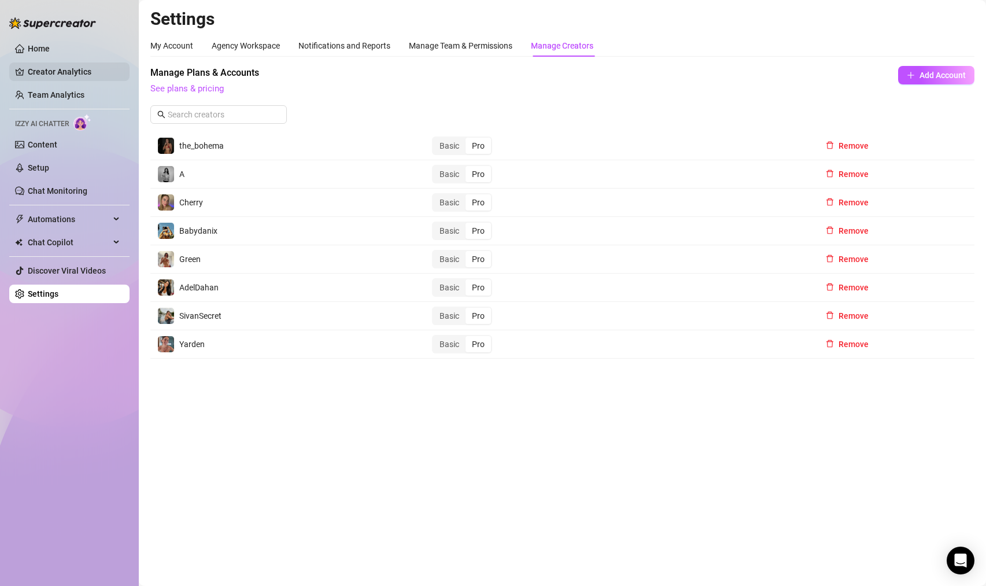
click at [46, 69] on link "Creator Analytics" at bounding box center [74, 71] width 93 height 19
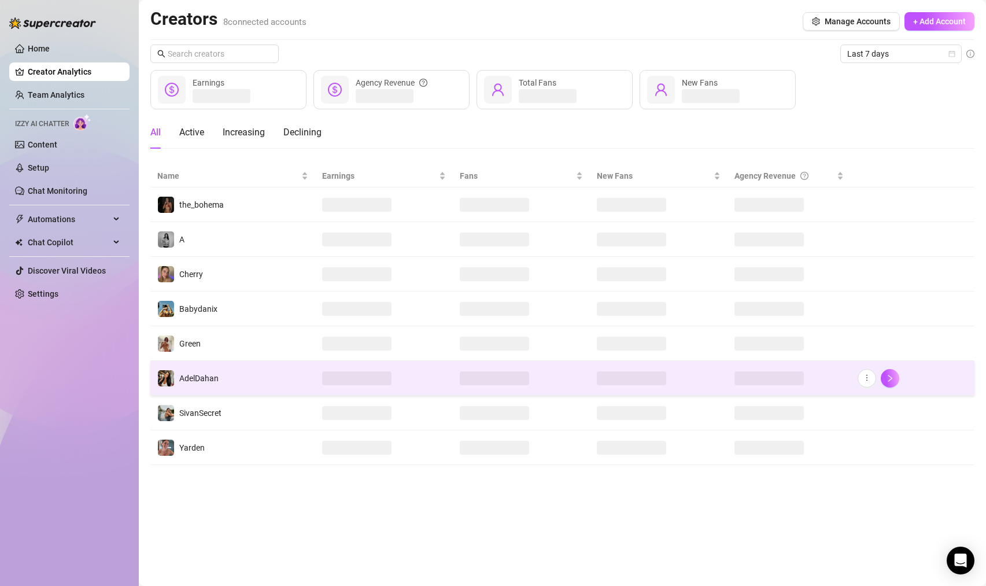
click at [270, 387] on td "AdelDahan" at bounding box center [232, 378] width 165 height 35
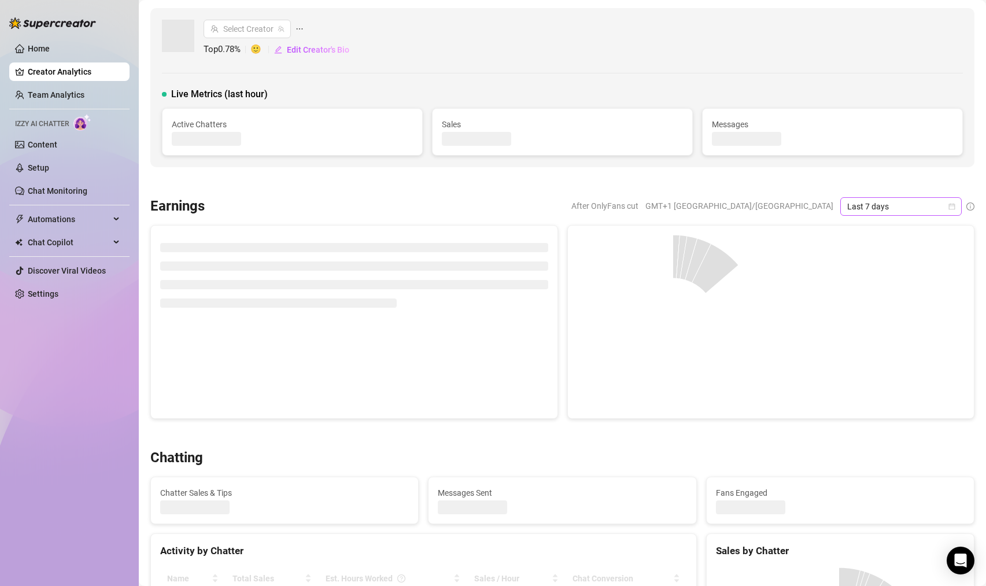
click at [949, 208] on icon "calendar" at bounding box center [952, 206] width 7 height 7
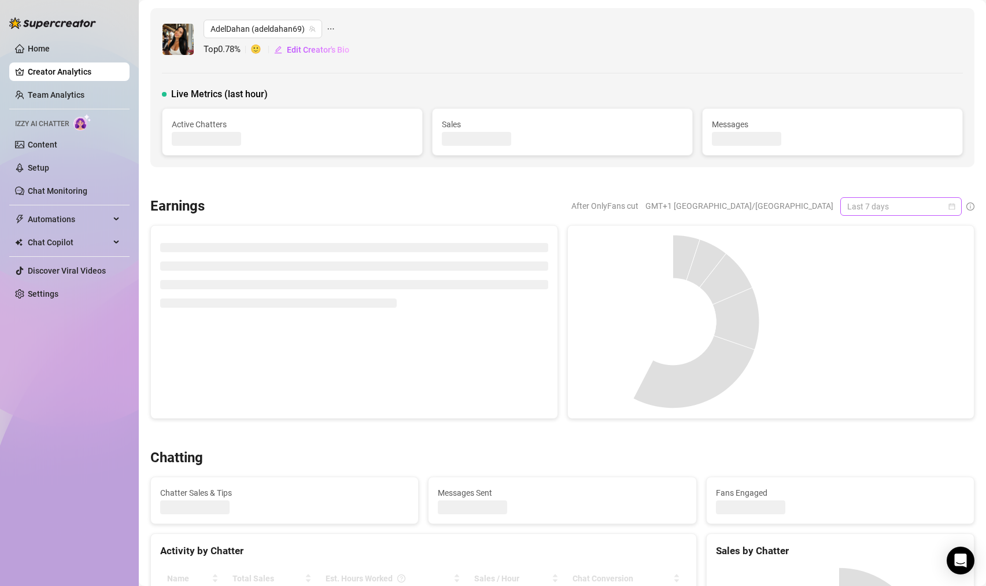
click at [942, 208] on span "Last 7 days" at bounding box center [901, 206] width 108 height 17
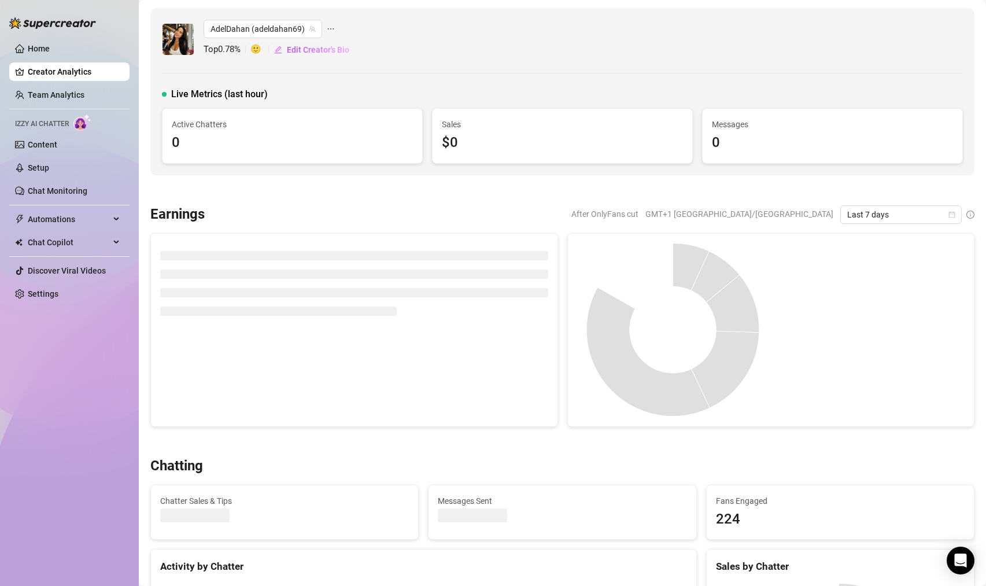
click at [949, 217] on icon "calendar" at bounding box center [952, 214] width 6 height 6
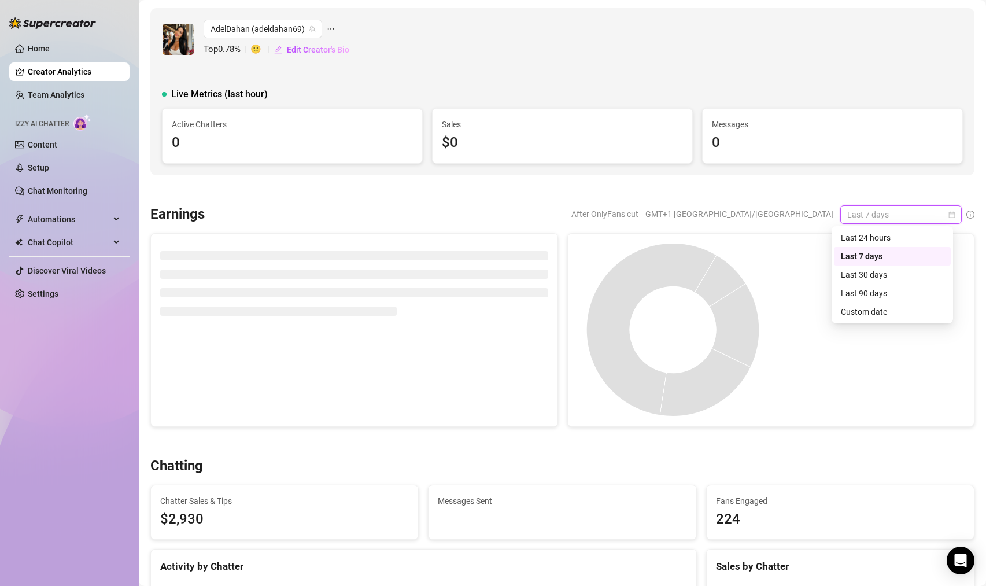
click at [877, 320] on div at bounding box center [868, 330] width 194 height 174
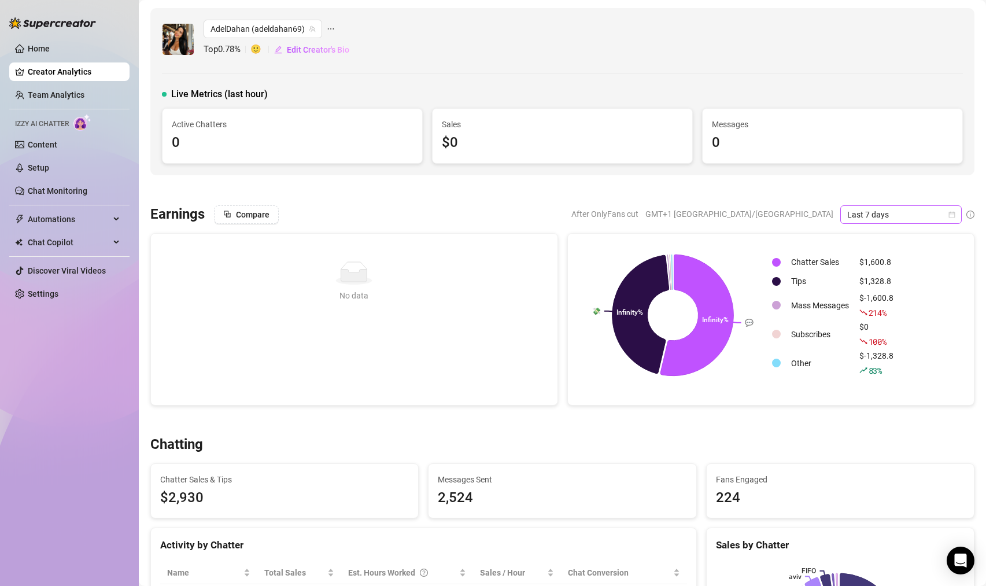
click at [943, 219] on span "Last 7 days" at bounding box center [901, 214] width 108 height 17
click at [868, 311] on div "Custom date" at bounding box center [892, 311] width 103 height 13
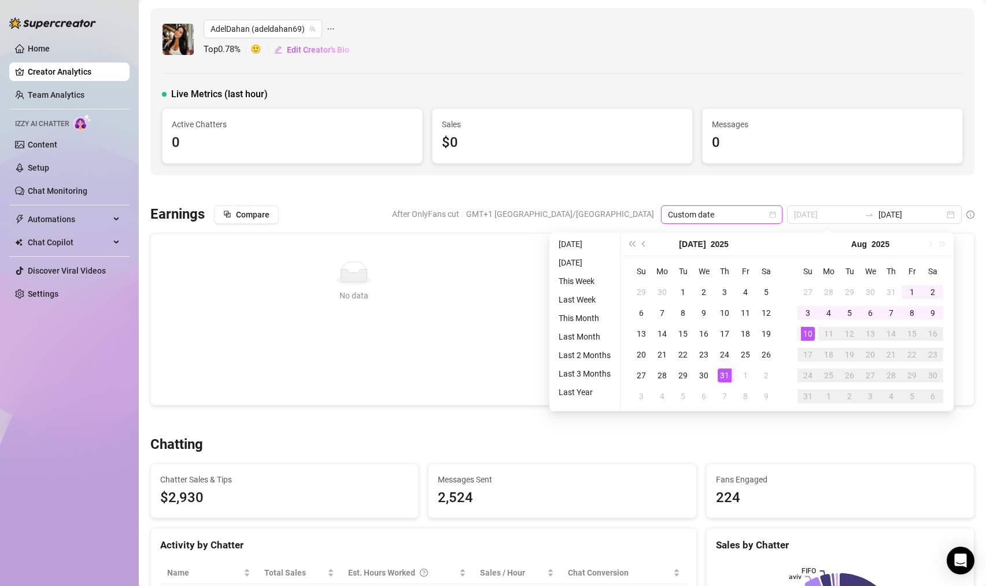
type input "[DATE]"
click at [725, 372] on div "31" at bounding box center [725, 375] width 14 height 14
click at [726, 373] on div "31" at bounding box center [725, 375] width 14 height 14
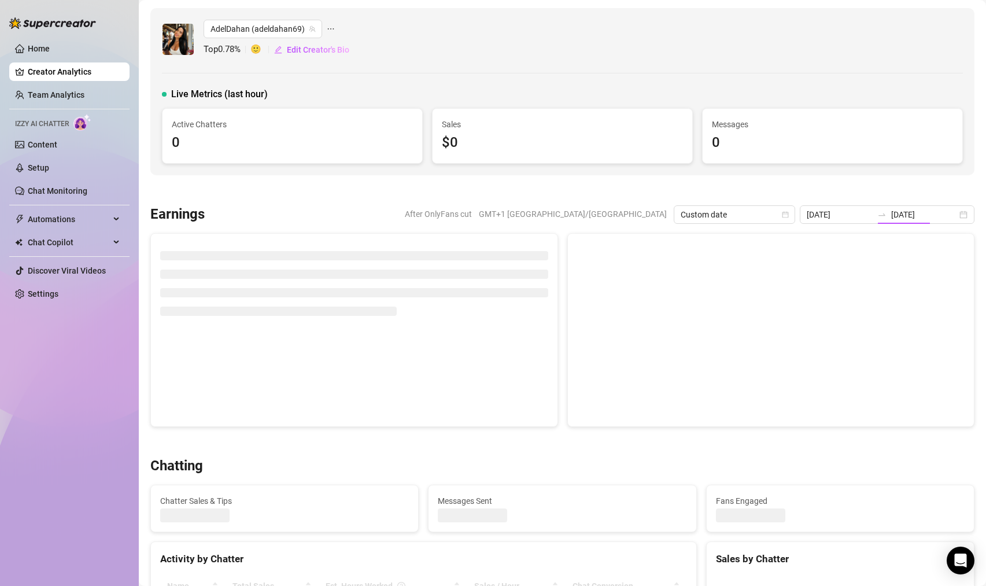
type input "[DATE]"
click at [886, 215] on icon "swap-right" at bounding box center [882, 214] width 7 height 2
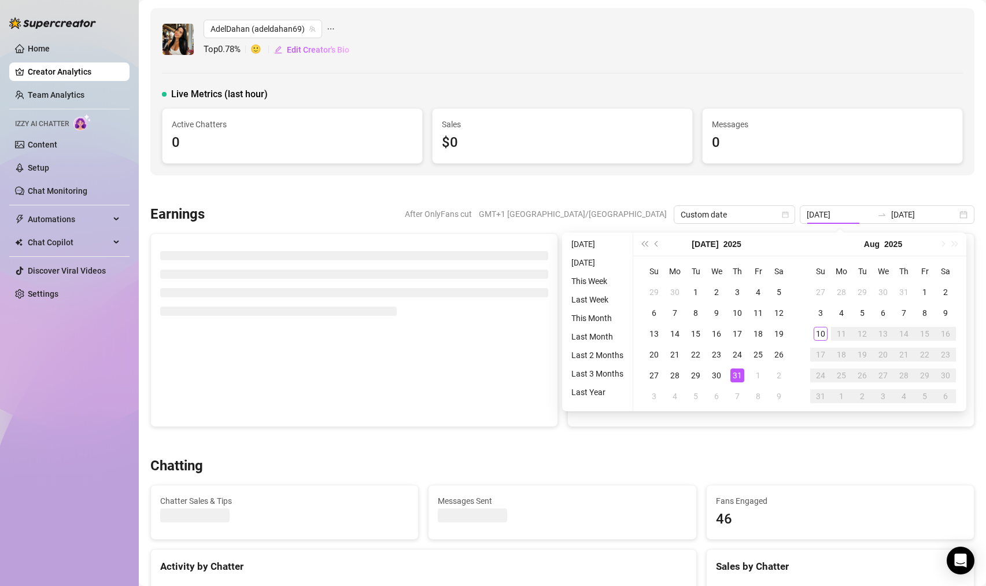
click at [891, 209] on div "[DATE] [DATE]" at bounding box center [887, 214] width 175 height 19
click at [893, 191] on div at bounding box center [562, 191] width 824 height 12
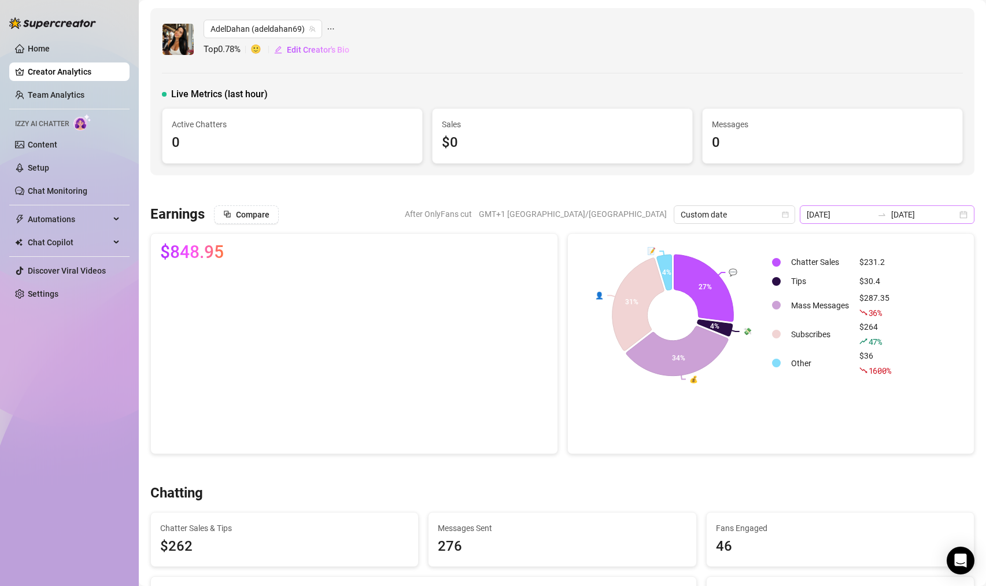
click at [885, 218] on icon "swap-right" at bounding box center [881, 214] width 9 height 9
click at [886, 217] on icon "swap-right" at bounding box center [881, 214] width 9 height 9
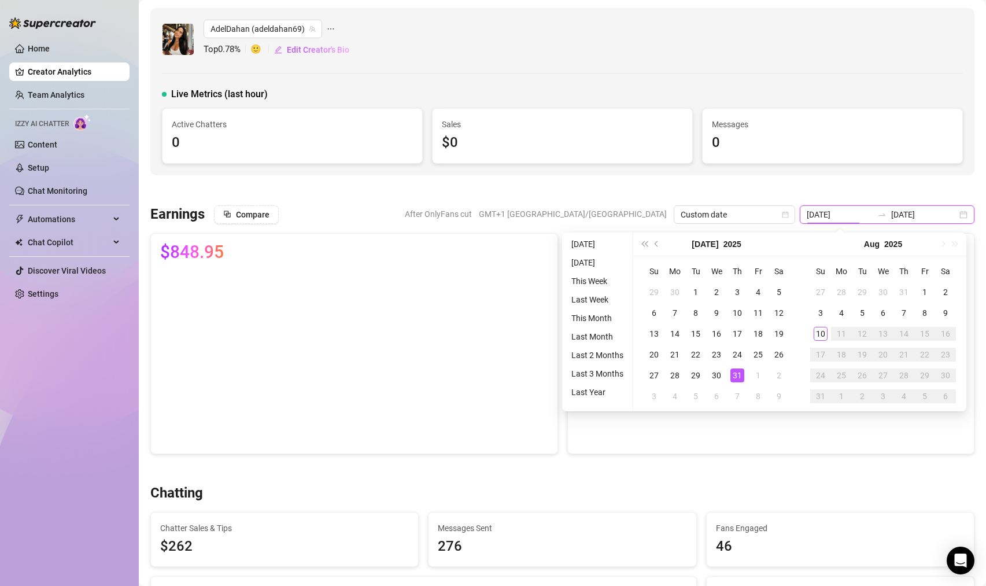
click at [887, 215] on icon "swap-right" at bounding box center [881, 214] width 9 height 9
